Goal: Transaction & Acquisition: Download file/media

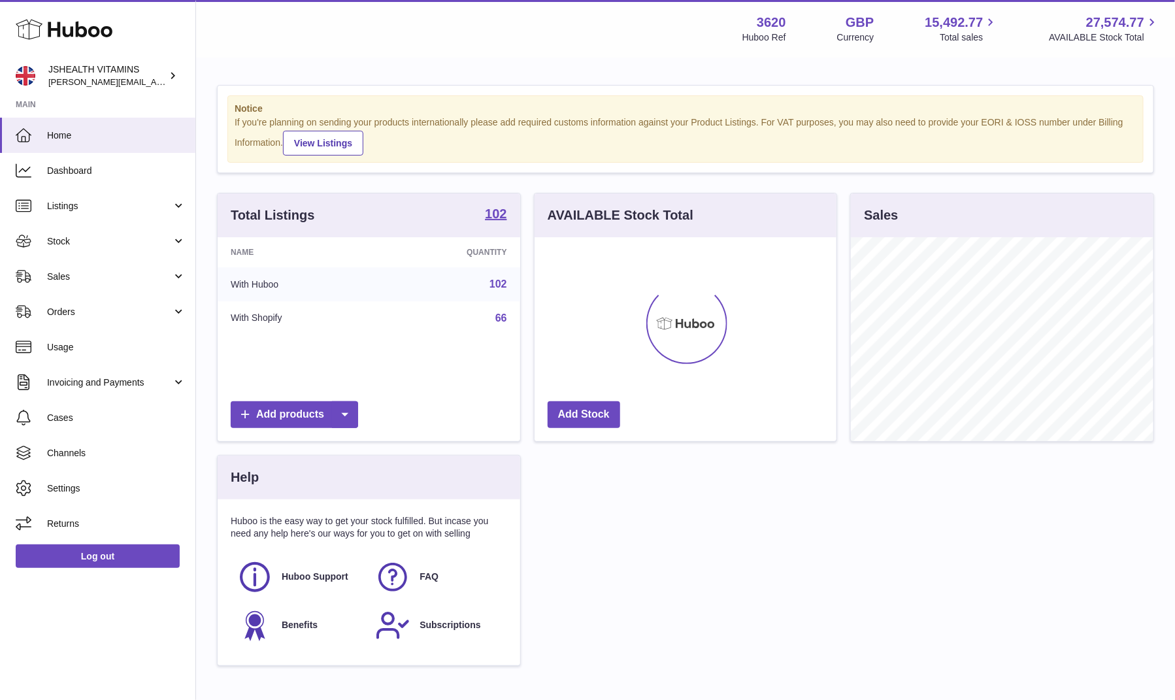
scroll to position [204, 303]
click at [109, 245] on span "Stock" at bounding box center [109, 241] width 125 height 12
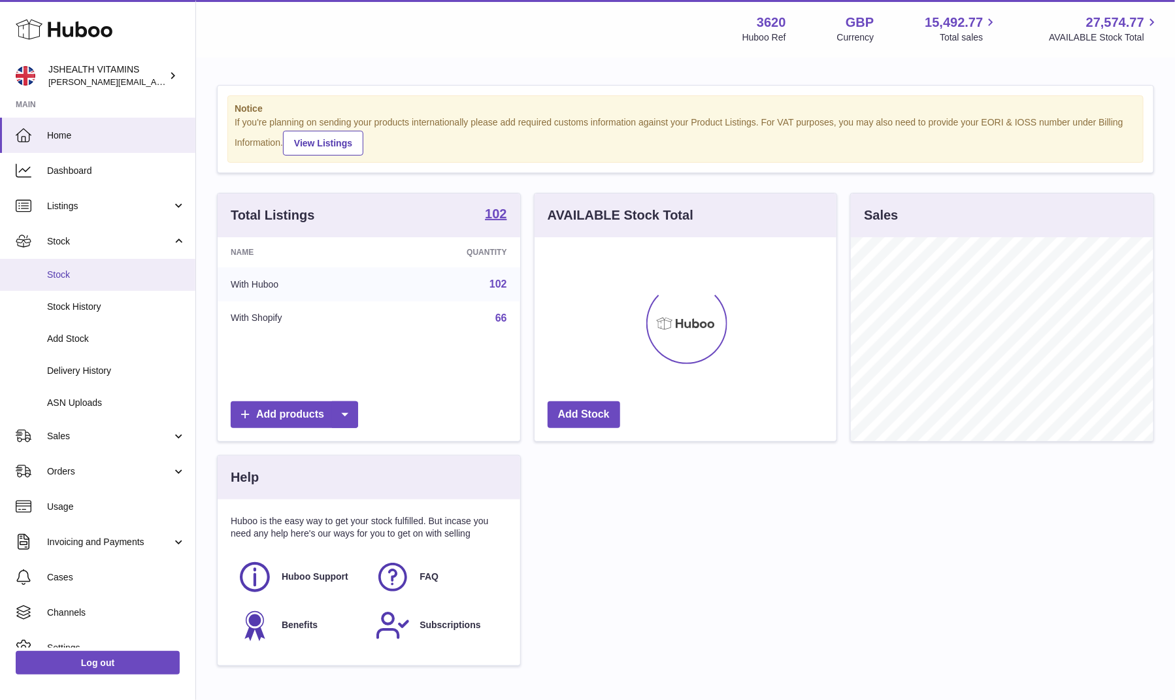
click at [103, 277] on span "Stock" at bounding box center [116, 275] width 139 height 12
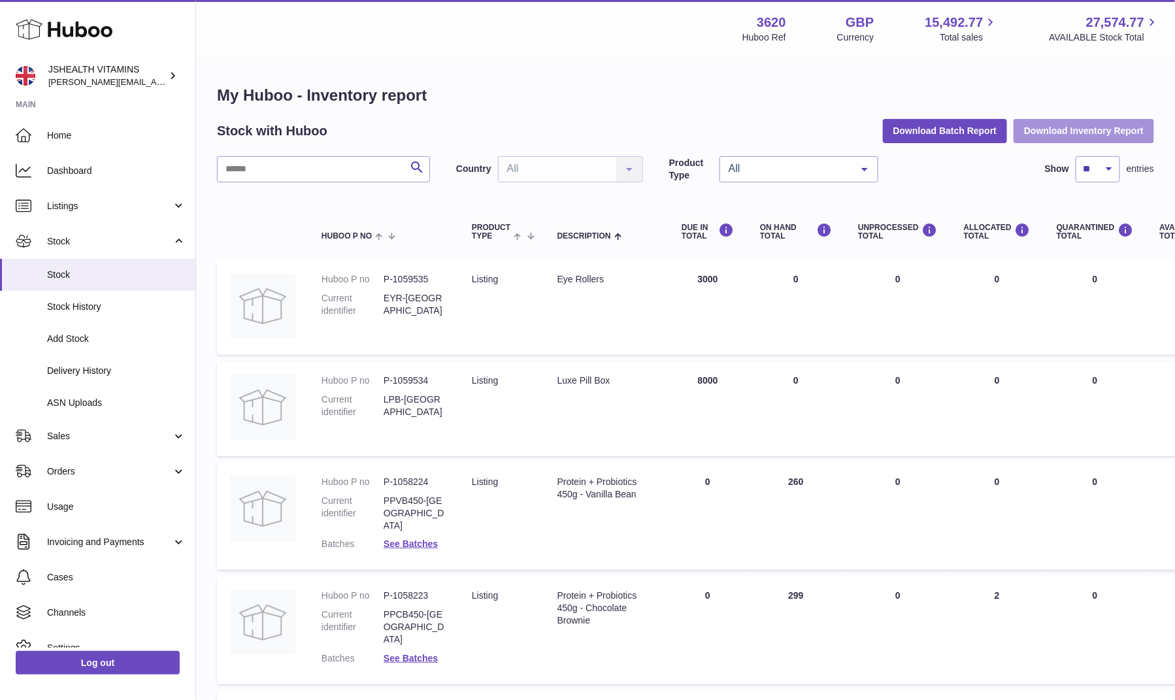
click at [1045, 135] on button "Download Inventory Report" at bounding box center [1084, 131] width 141 height 24
